Goal: Task Accomplishment & Management: Use online tool/utility

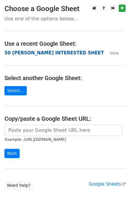
click at [48, 55] on strong "50 [PERSON_NAME] INTERESTED SHEET" at bounding box center [54, 52] width 100 height 5
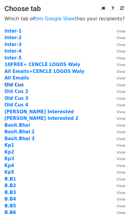
click at [16, 84] on strong "Old Cus" at bounding box center [13, 84] width 19 height 5
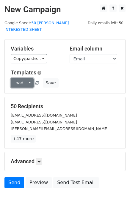
click at [24, 79] on link "Load..." at bounding box center [22, 82] width 23 height 9
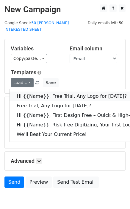
click at [47, 92] on link "Hi {{Name}}, Free Trial, Any Logo for today?" at bounding box center [95, 97] width 171 height 10
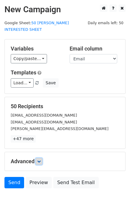
click at [41, 158] on link at bounding box center [39, 161] width 7 height 7
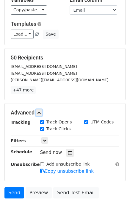
scroll to position [73, 0]
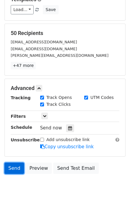
click at [11, 162] on link "Send" at bounding box center [14, 167] width 20 height 11
